Goal: Information Seeking & Learning: Learn about a topic

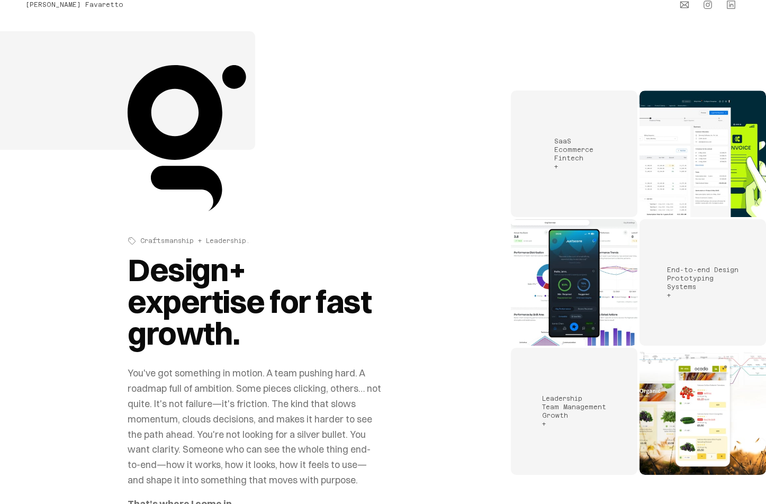
scroll to position [30, 0]
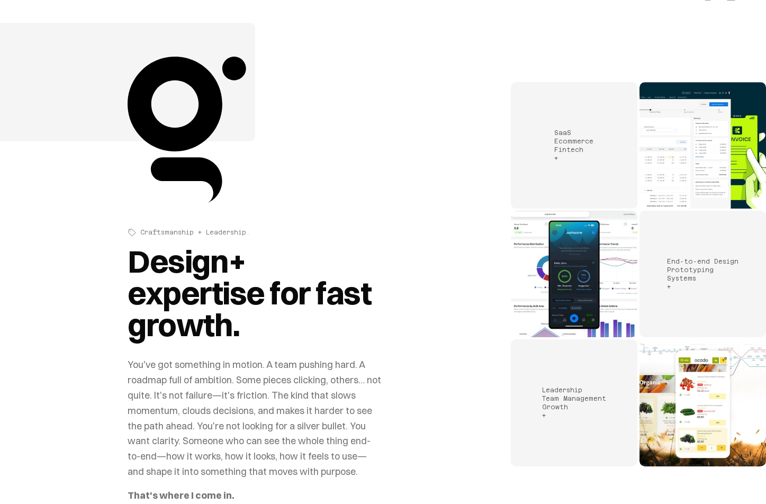
click at [601, 139] on div "SaaS Ecommerce Fintech +" at bounding box center [574, 145] width 127 height 127
click at [578, 142] on span "SaaS Ecommerce Fintech +" at bounding box center [573, 145] width 39 height 33
click at [670, 156] on img "Portfolio work samples" at bounding box center [703, 145] width 127 height 127
click at [579, 149] on span "SaaS Ecommerce Fintech +" at bounding box center [573, 145] width 39 height 33
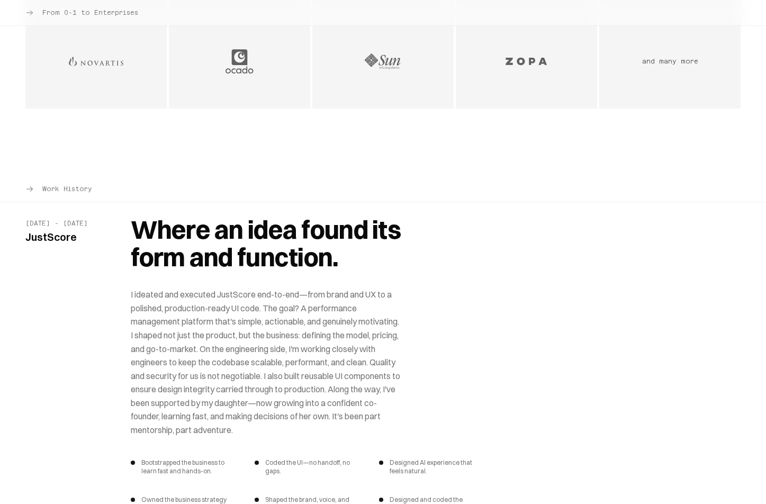
scroll to position [1133, 0]
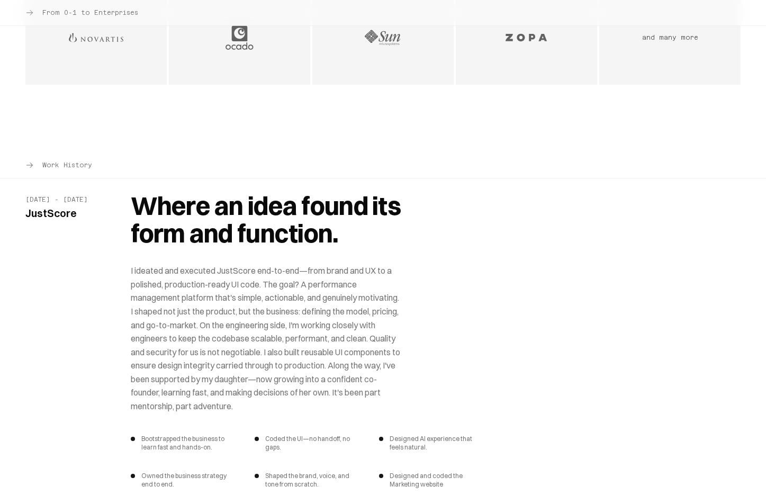
drag, startPoint x: 541, startPoint y: 34, endPoint x: 536, endPoint y: 39, distance: 6.7
click at [541, 34] on img "Zopa logo - Digital Banking & Fintech company" at bounding box center [527, 38] width 58 height 28
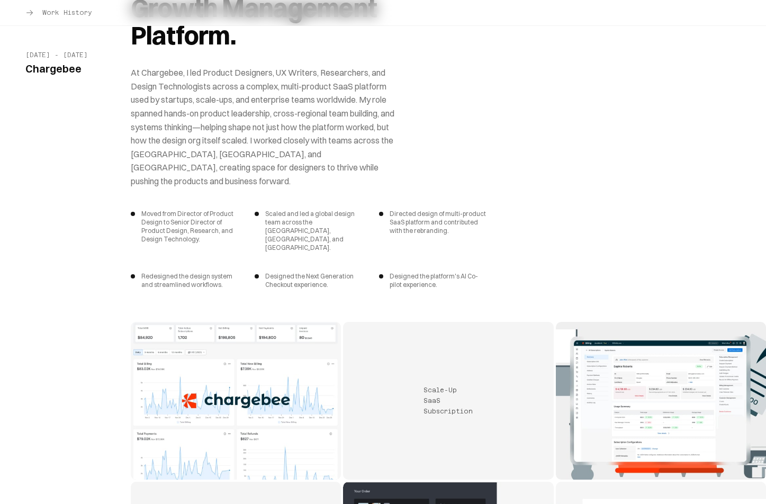
scroll to position [2515, 0]
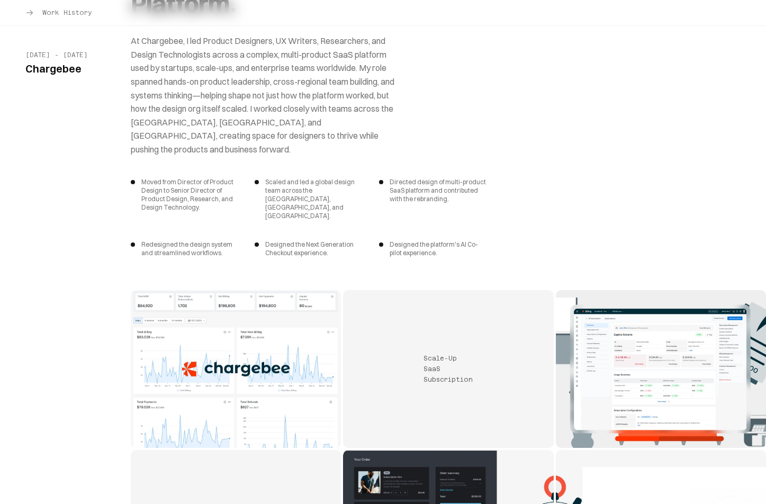
click at [137, 41] on p "At Chargebee, I led Product Designers, UX Writers, Researchers, and Design Tech…" at bounding box center [266, 95] width 271 height 122
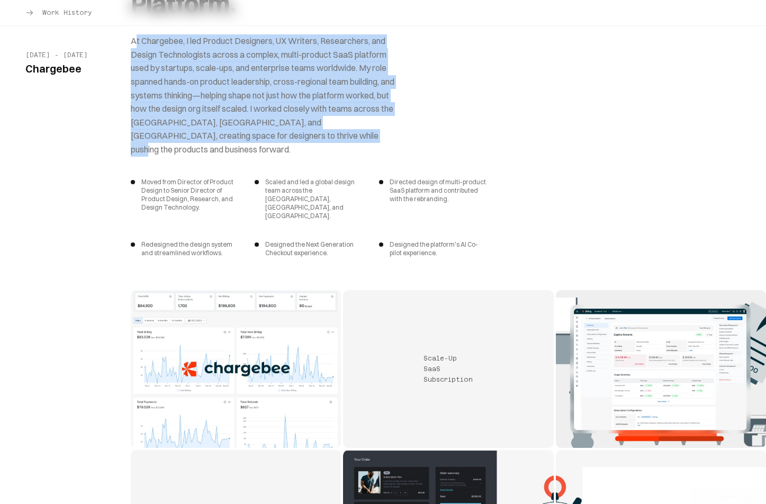
drag, startPoint x: 135, startPoint y: 41, endPoint x: 300, endPoint y: 140, distance: 192.9
click at [300, 140] on p "At Chargebee, I led Product Designers, UX Writers, Researchers, and Design Tech…" at bounding box center [266, 95] width 271 height 122
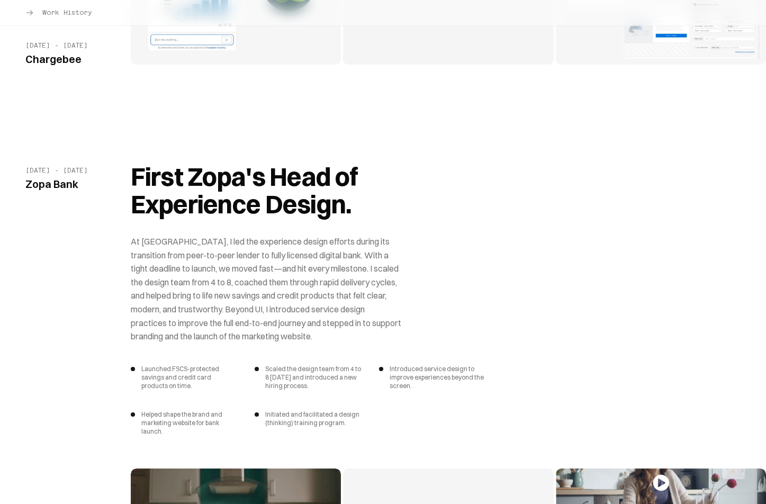
scroll to position [3450, 0]
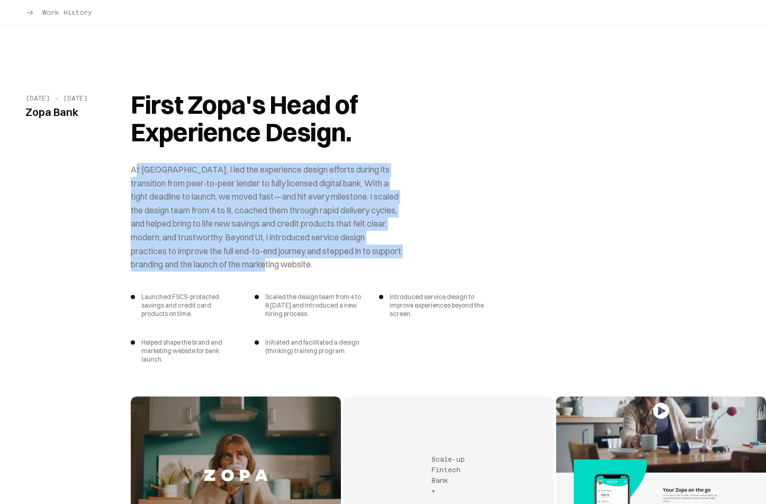
drag, startPoint x: 136, startPoint y: 147, endPoint x: 369, endPoint y: 240, distance: 251.2
click at [369, 240] on p "At [GEOGRAPHIC_DATA], I led the experience design efforts during its transition…" at bounding box center [266, 217] width 271 height 109
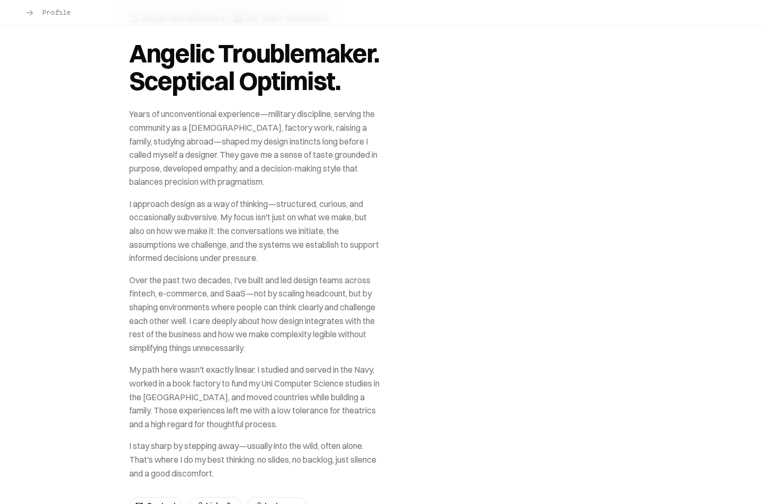
scroll to position [8662, 0]
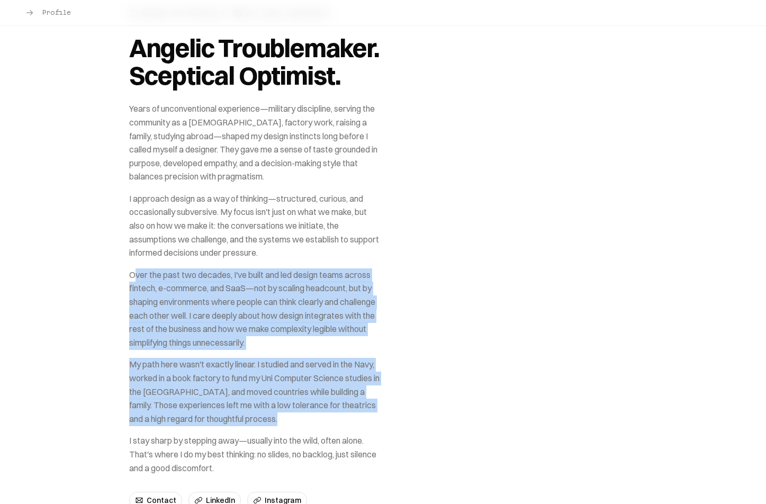
drag, startPoint x: 136, startPoint y: 205, endPoint x: 376, endPoint y: 355, distance: 283.0
click at [376, 355] on div "Years of unconventional experience—military discipline, serving the community a…" at bounding box center [256, 288] width 254 height 373
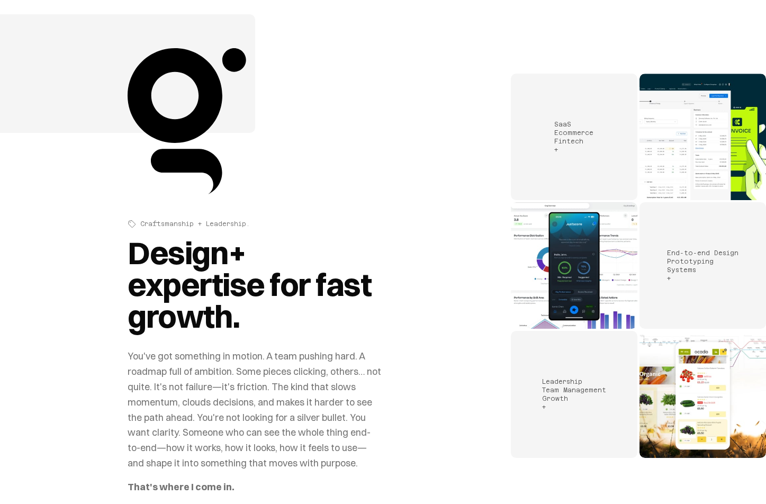
scroll to position [0, 0]
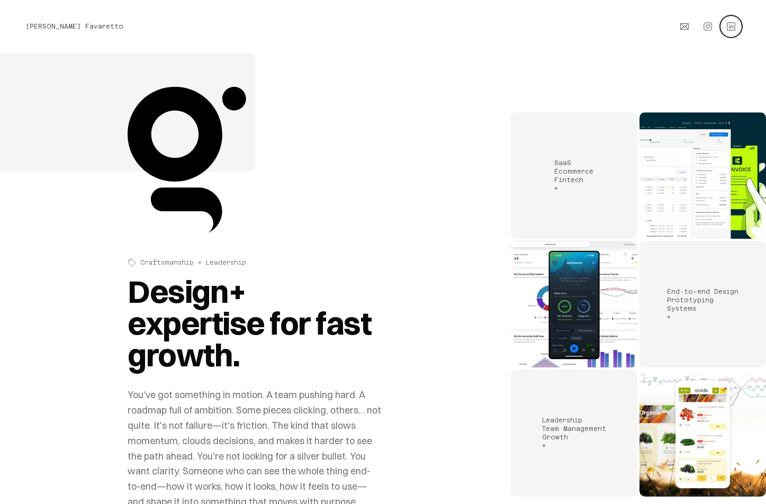
click at [731, 28] on icon "Connect with Gianni Favaretto on LinkedIn (opens in new tab)" at bounding box center [731, 26] width 11 height 11
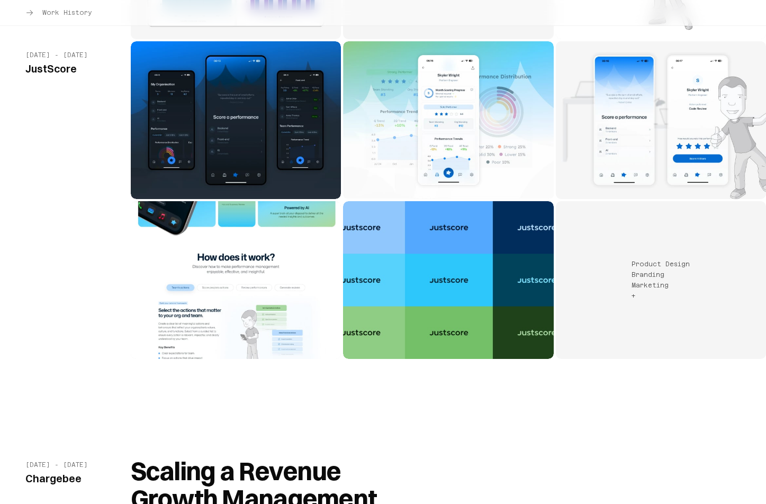
scroll to position [1997, 0]
